Goal: Task Accomplishment & Management: Use online tool/utility

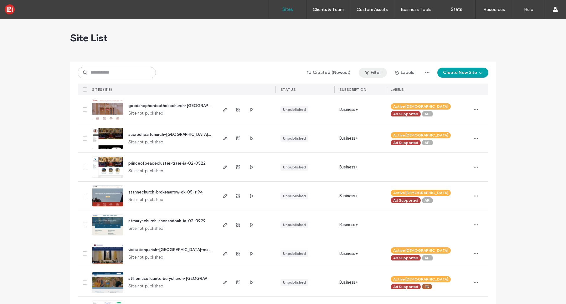
click at [369, 74] on span "button" at bounding box center [367, 72] width 6 height 9
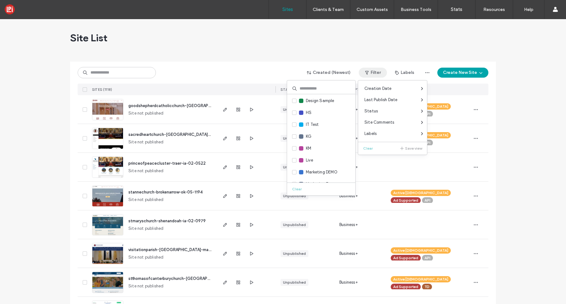
scroll to position [84, 0]
click at [296, 160] on span at bounding box center [294, 159] width 4 height 4
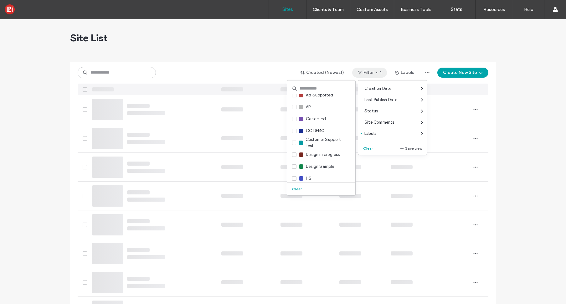
scroll to position [0, 0]
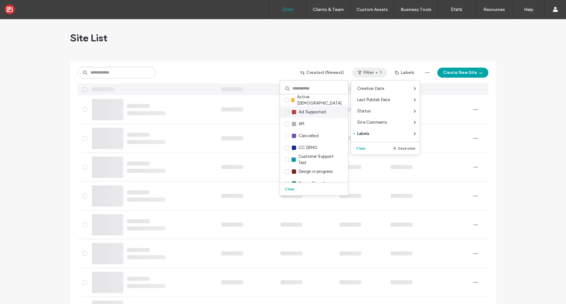
click at [286, 111] on icon at bounding box center [287, 112] width 3 height 2
click at [274, 53] on div "Site List" at bounding box center [283, 38] width 426 height 38
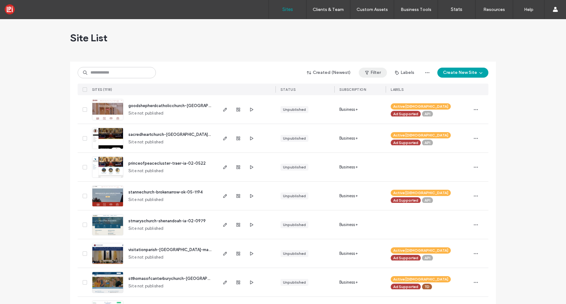
click at [371, 71] on button "Filter" at bounding box center [373, 73] width 28 height 10
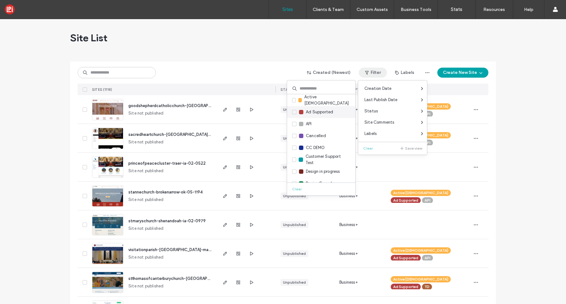
drag, startPoint x: 295, startPoint y: 112, endPoint x: 311, endPoint y: 117, distance: 16.8
click at [295, 112] on icon at bounding box center [294, 112] width 2 height 2
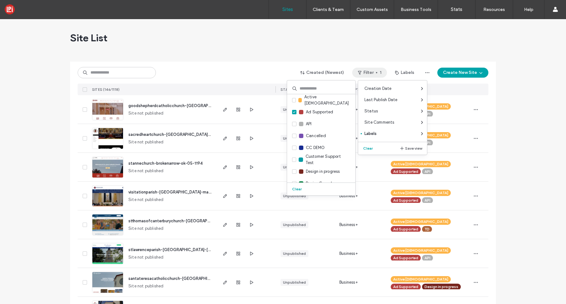
click at [173, 60] on div at bounding box center [283, 59] width 426 height 5
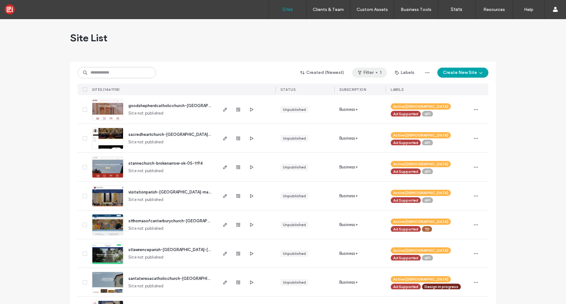
click at [366, 74] on button "Filter 1" at bounding box center [369, 73] width 35 height 10
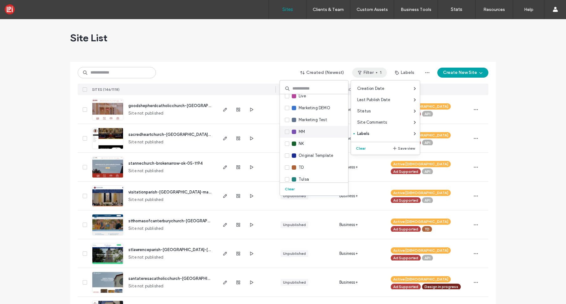
scroll to position [152, 0]
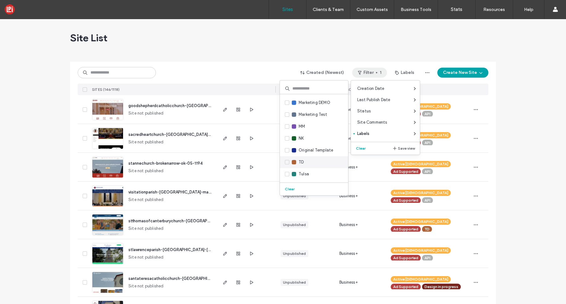
click at [287, 164] on label "TD" at bounding box center [294, 162] width 19 height 7
click at [287, 163] on span at bounding box center [287, 162] width 4 height 4
click at [260, 53] on div "Site List" at bounding box center [283, 38] width 426 height 38
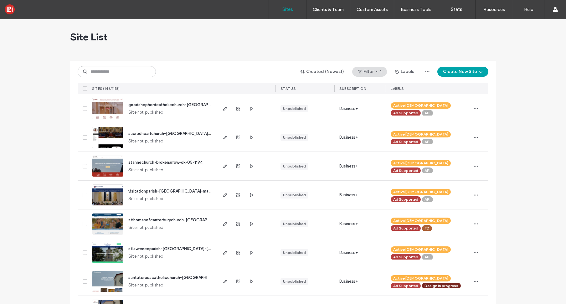
scroll to position [0, 0]
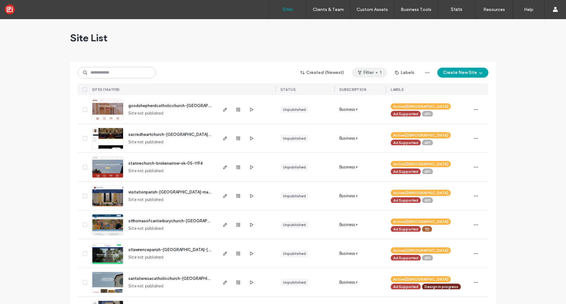
click at [364, 74] on button "Filter 1" at bounding box center [369, 73] width 35 height 10
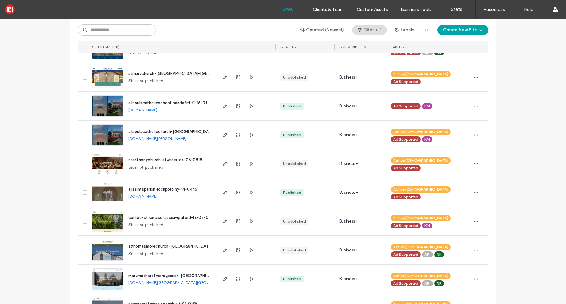
scroll to position [1272, 0]
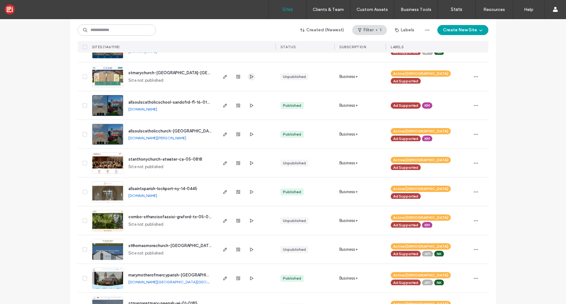
click at [249, 79] on icon "button" at bounding box center [251, 76] width 5 height 5
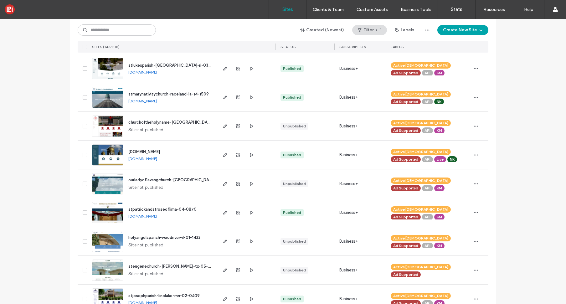
scroll to position [1974, 0]
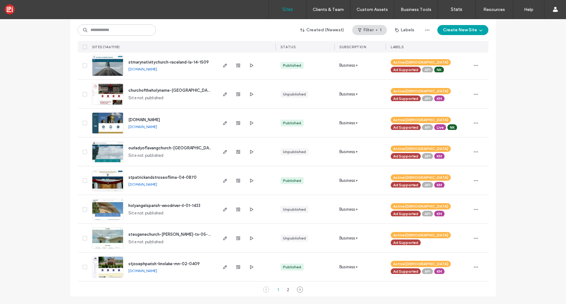
drag, startPoint x: 286, startPoint y: 289, endPoint x: 291, endPoint y: 284, distance: 7.1
click at [285, 289] on div "2" at bounding box center [288, 290] width 8 height 8
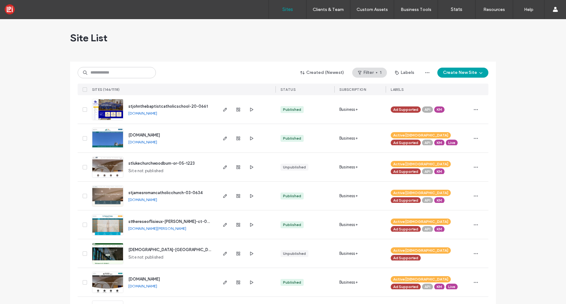
scroll to position [0, 0]
click at [371, 72] on button "Filter 1" at bounding box center [369, 72] width 35 height 10
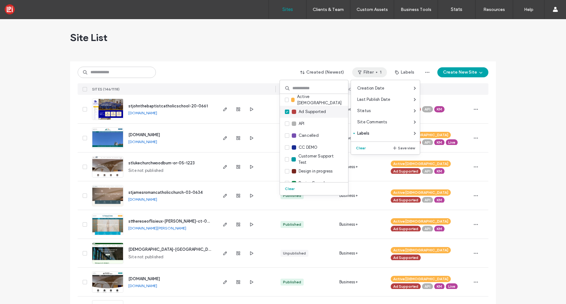
click at [287, 112] on icon at bounding box center [287, 112] width 3 height 2
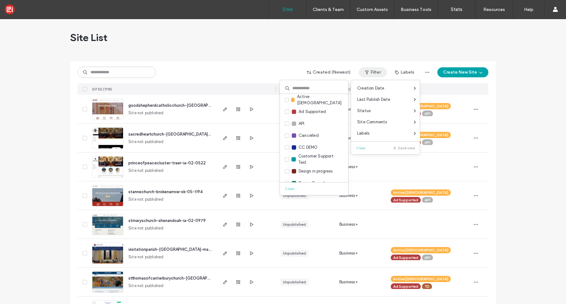
click at [182, 50] on div "Site List" at bounding box center [283, 38] width 426 height 38
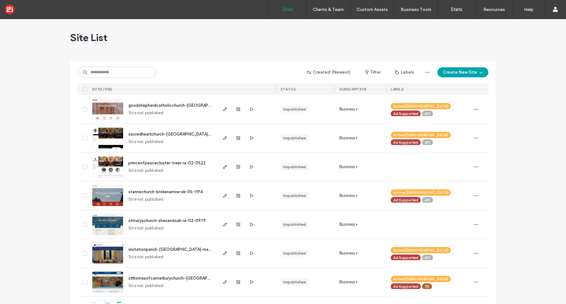
click at [214, 56] on div "Site List" at bounding box center [283, 38] width 426 height 38
click at [128, 72] on input at bounding box center [117, 72] width 78 height 11
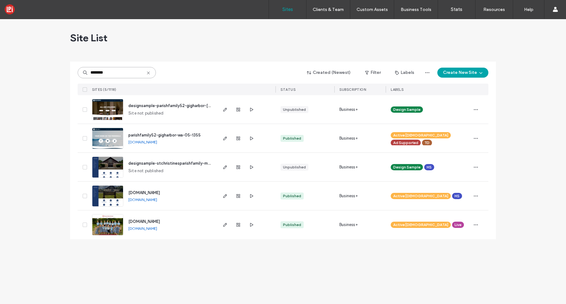
scroll to position [0, 0]
type input "********"
click at [252, 110] on icon "button" at bounding box center [251, 109] width 5 height 5
click at [477, 198] on icon "button" at bounding box center [475, 196] width 5 height 5
click at [446, 232] on div "Assign Label" at bounding box center [453, 236] width 56 height 12
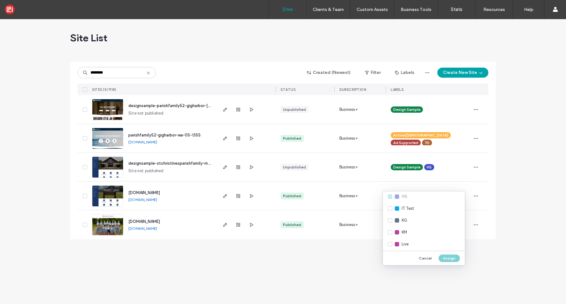
scroll to position [106, 0]
click at [390, 237] on div "Live" at bounding box center [424, 237] width 82 height 12
click at [451, 261] on button "Assign" at bounding box center [449, 259] width 21 height 8
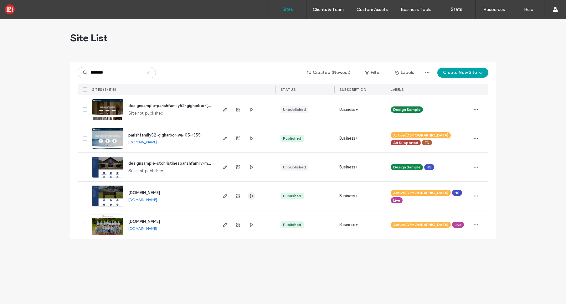
click at [253, 197] on icon "button" at bounding box center [251, 196] width 5 height 5
click at [148, 74] on icon at bounding box center [148, 72] width 5 height 5
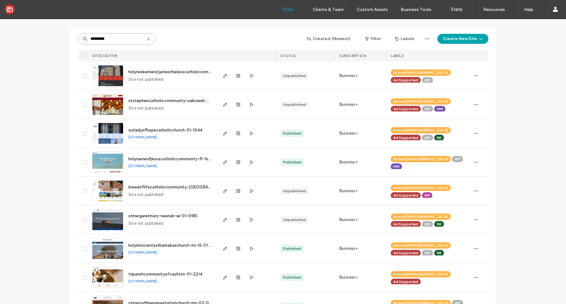
scroll to position [35, 0]
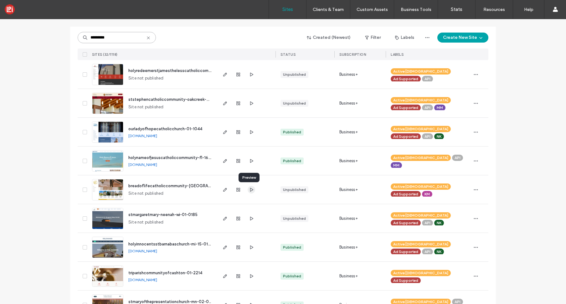
type input "*********"
click at [249, 191] on icon "button" at bounding box center [251, 189] width 5 height 5
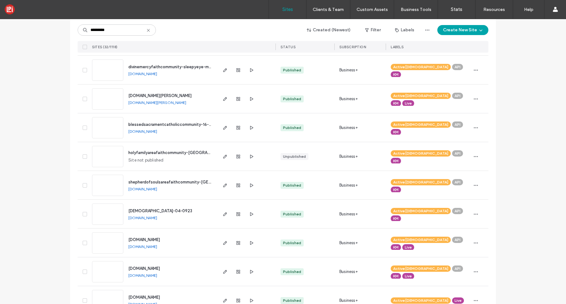
scroll to position [311, 0]
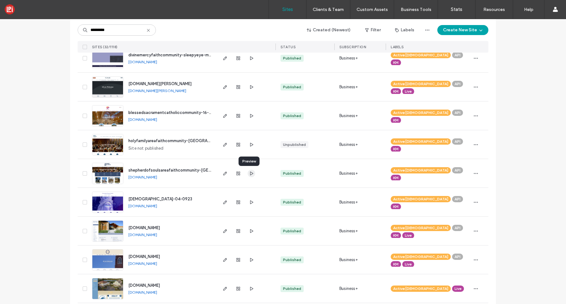
click at [250, 173] on use "button" at bounding box center [251, 173] width 3 height 4
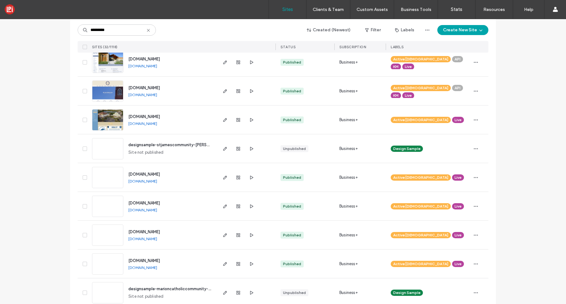
scroll to position [480, 0]
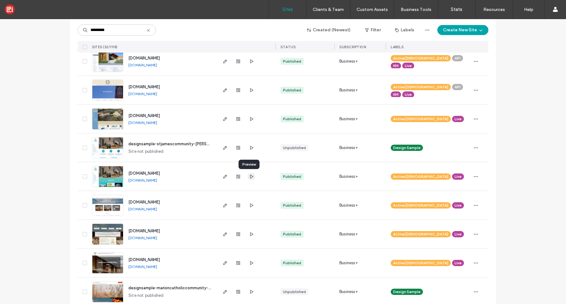
click at [250, 177] on icon "button" at bounding box center [251, 176] width 5 height 5
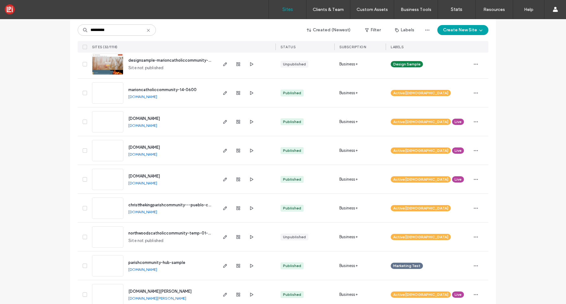
scroll to position [706, 0]
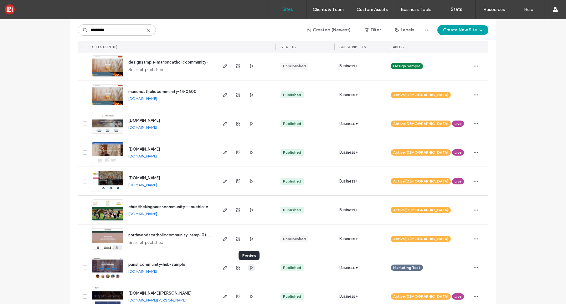
click at [251, 269] on icon "button" at bounding box center [251, 267] width 5 height 5
click at [147, 30] on use at bounding box center [148, 30] width 3 height 3
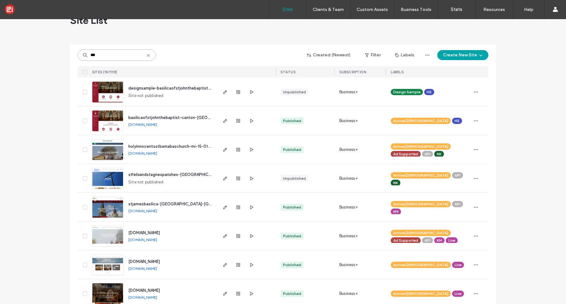
scroll to position [17, 0]
type input "***"
click at [147, 55] on use at bounding box center [148, 55] width 3 height 3
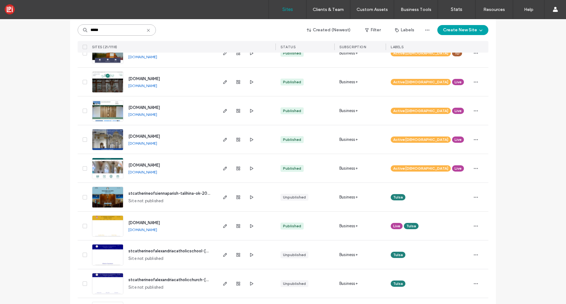
scroll to position [259, 0]
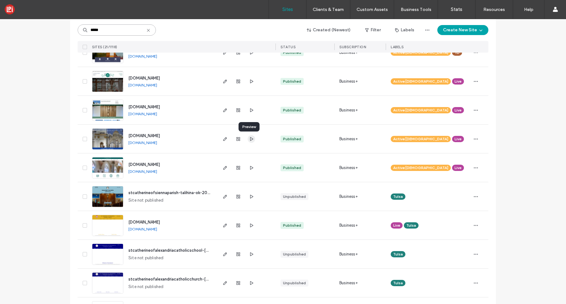
type input "*****"
click at [249, 139] on icon "button" at bounding box center [251, 139] width 5 height 5
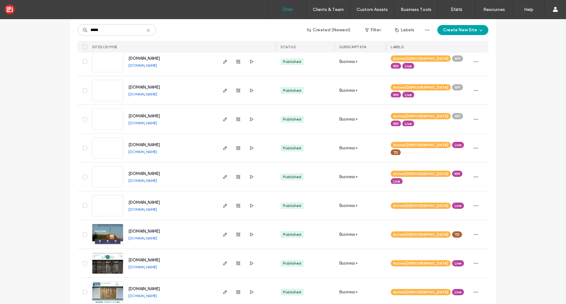
scroll to position [0, 0]
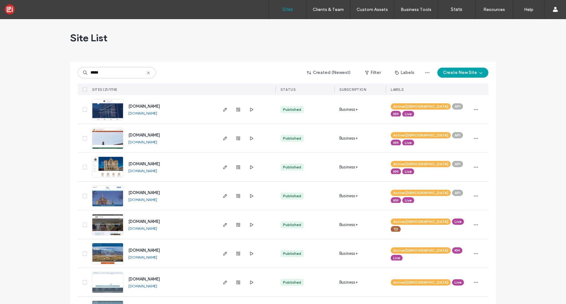
click at [147, 74] on icon at bounding box center [148, 72] width 5 height 5
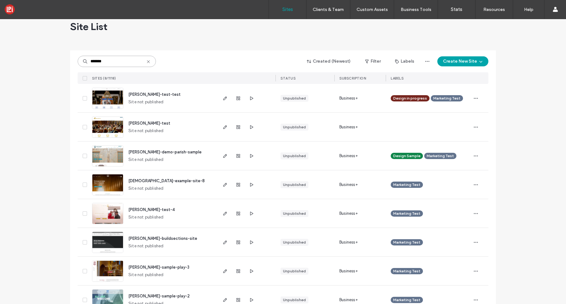
scroll to position [12, 0]
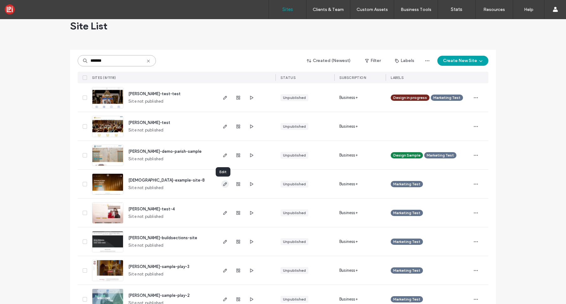
type input "*******"
click at [223, 183] on icon "button" at bounding box center [225, 184] width 5 height 5
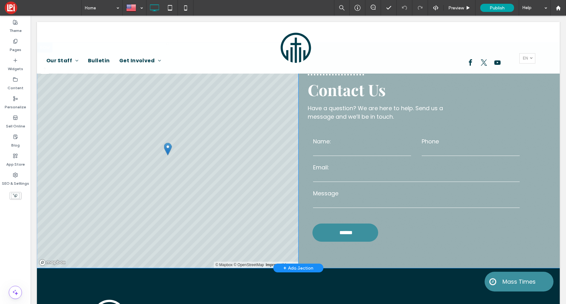
scroll to position [1835, 0]
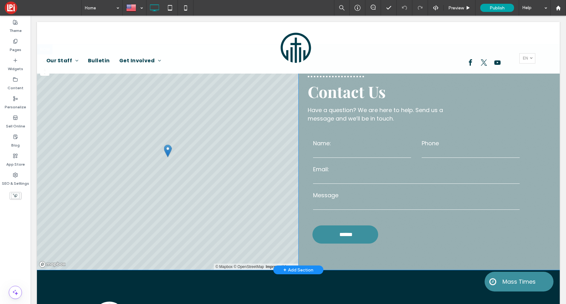
click at [300, 266] on div "+ Add Section" at bounding box center [298, 269] width 30 height 7
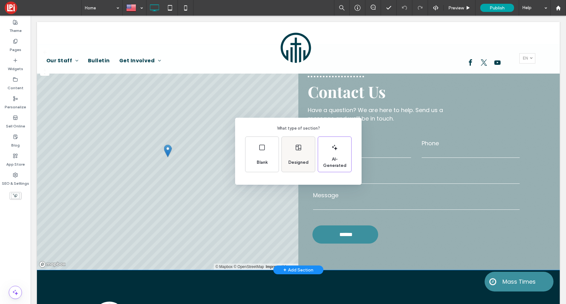
click at [300, 160] on span "Designed" at bounding box center [298, 162] width 25 height 6
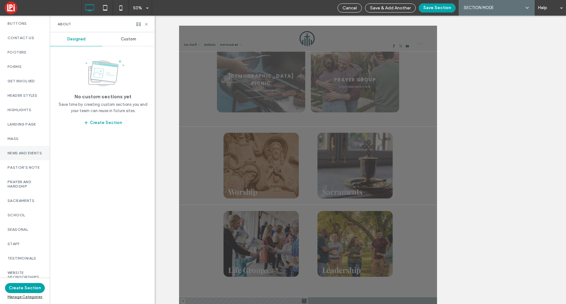
scroll to position [112, 0]
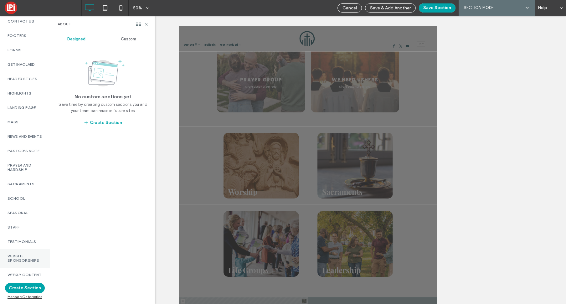
click at [27, 254] on label "Website Sponsorships" at bounding box center [25, 258] width 35 height 9
drag, startPoint x: 130, startPoint y: 39, endPoint x: 118, endPoint y: 42, distance: 11.9
click at [130, 40] on span "Custom" at bounding box center [128, 39] width 15 height 5
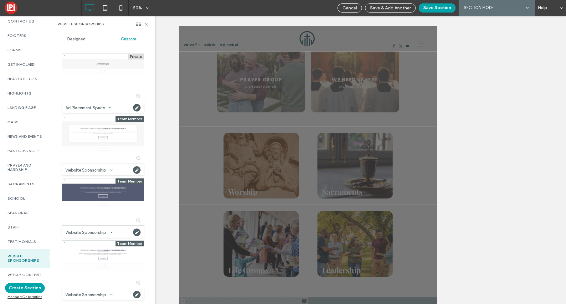
scroll to position [0, 0]
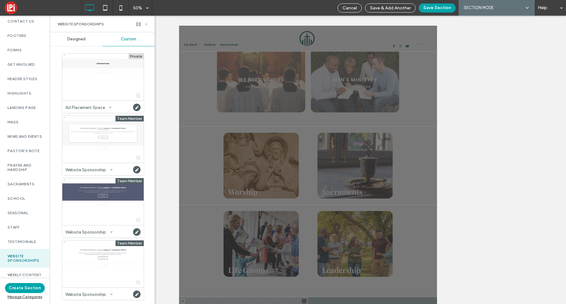
click at [146, 24] on icon at bounding box center [146, 24] width 5 height 5
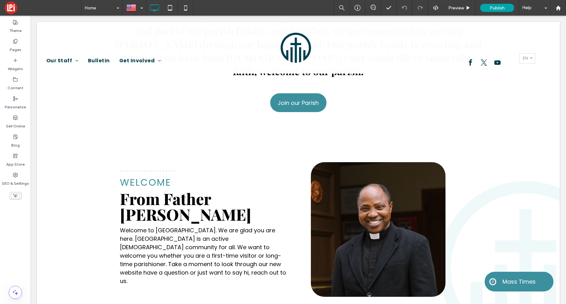
scroll to position [0, 0]
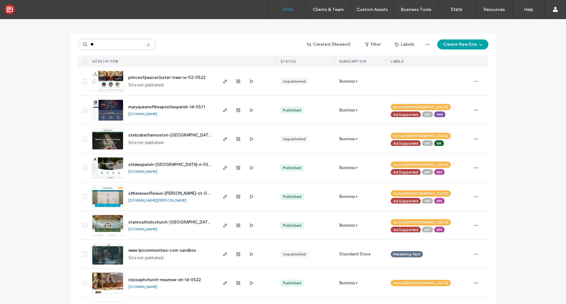
scroll to position [28, 0]
type input "**"
click at [250, 82] on use "button" at bounding box center [251, 81] width 3 height 4
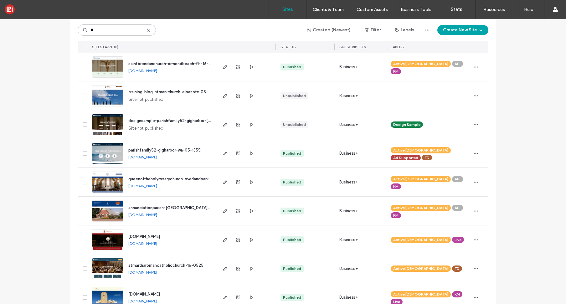
scroll to position [305, 0]
